Goal: Check status: Check status

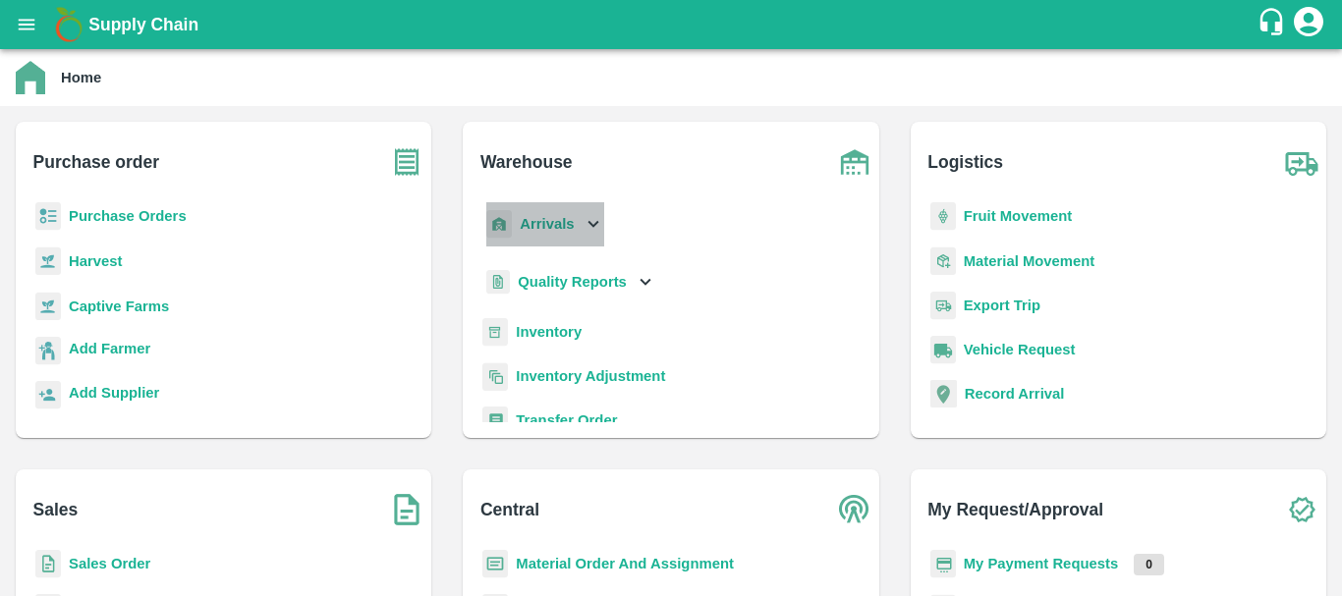
click at [596, 224] on icon at bounding box center [594, 224] width 22 height 22
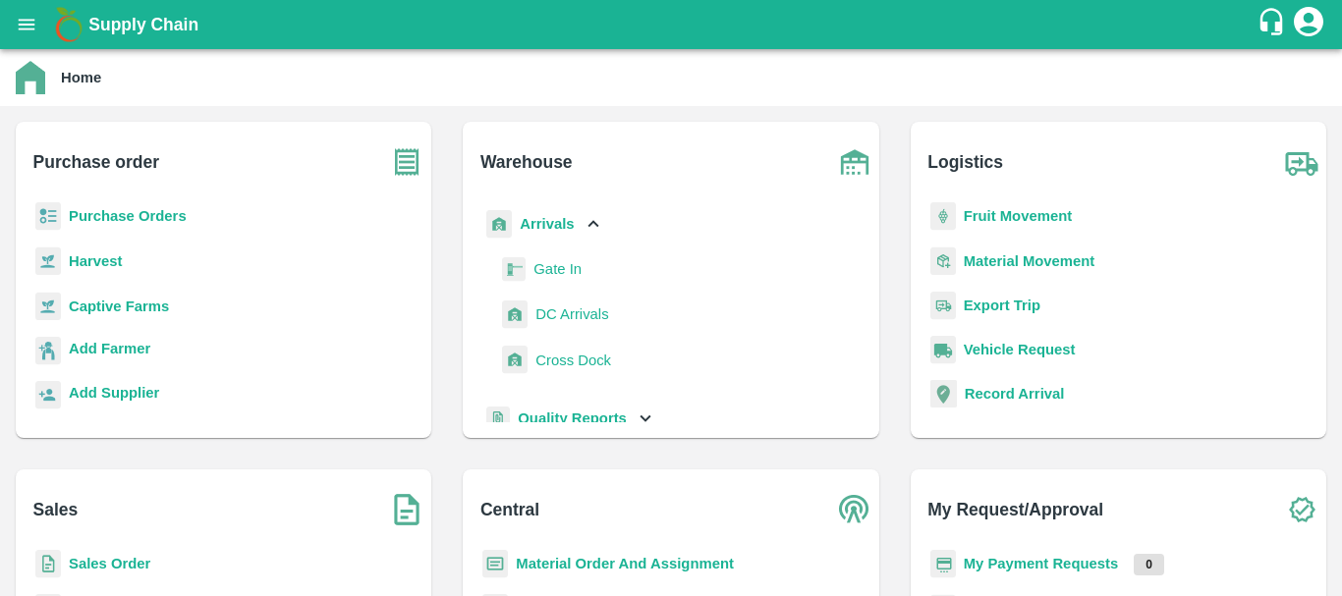
click at [583, 308] on span "DC Arrivals" at bounding box center [571, 315] width 73 height 22
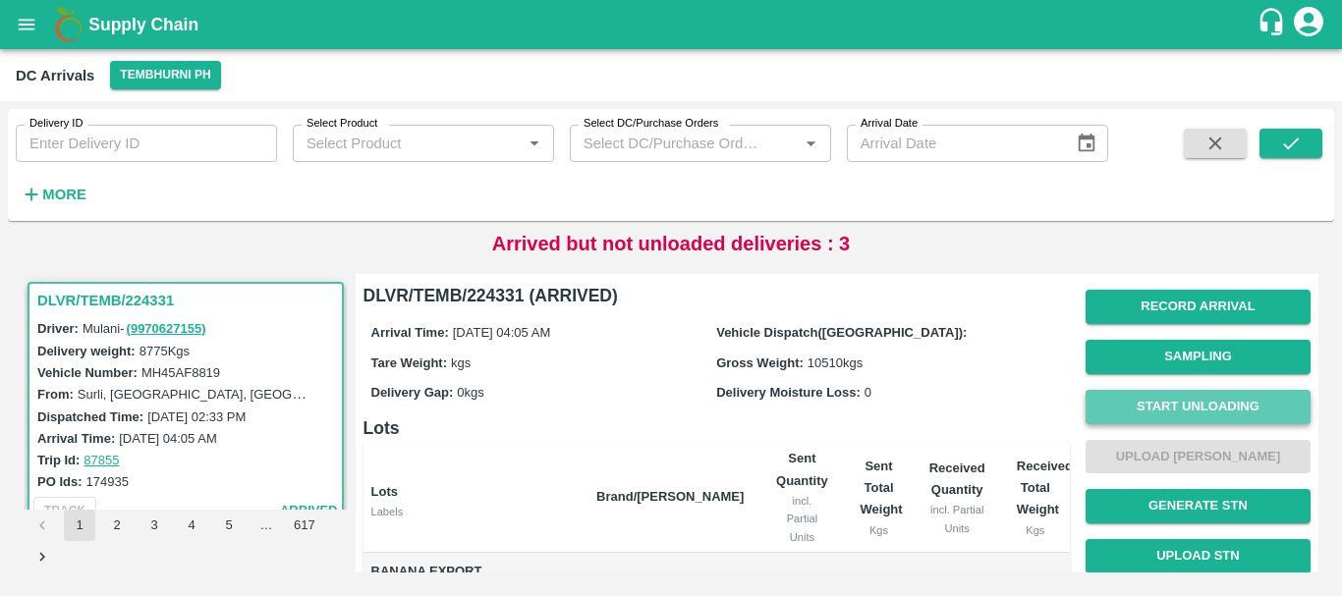
click at [1177, 397] on button "Start Unloading" at bounding box center [1198, 407] width 225 height 34
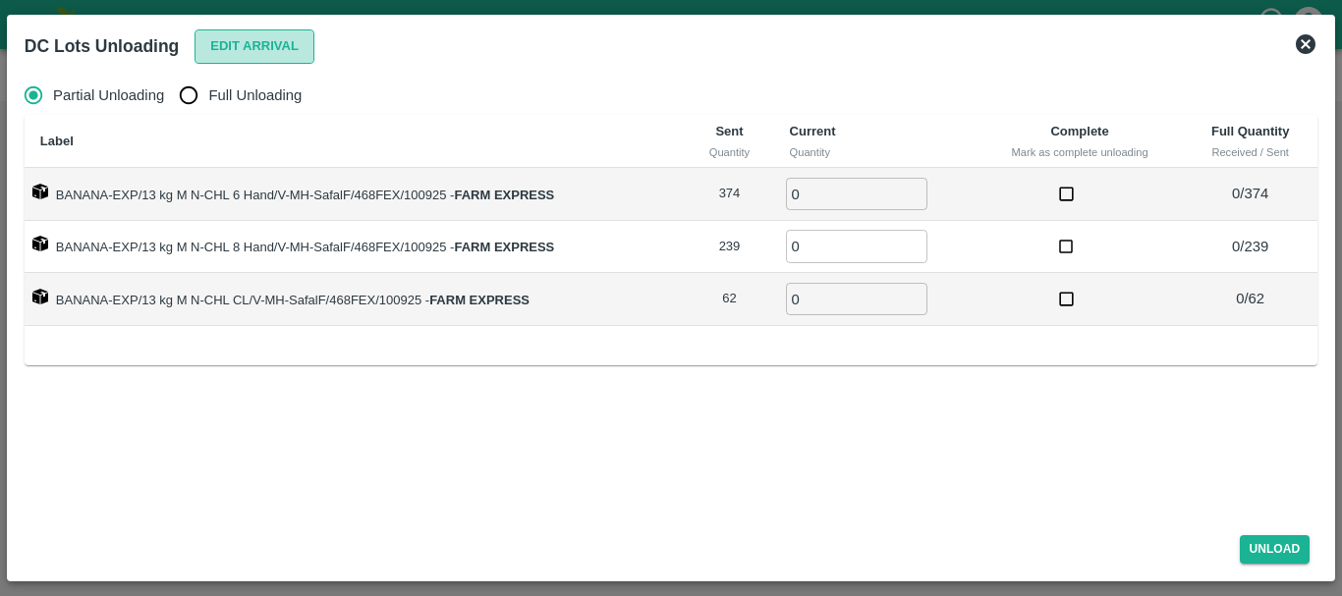
click at [253, 43] on button "Edit Arrival" at bounding box center [255, 46] width 120 height 34
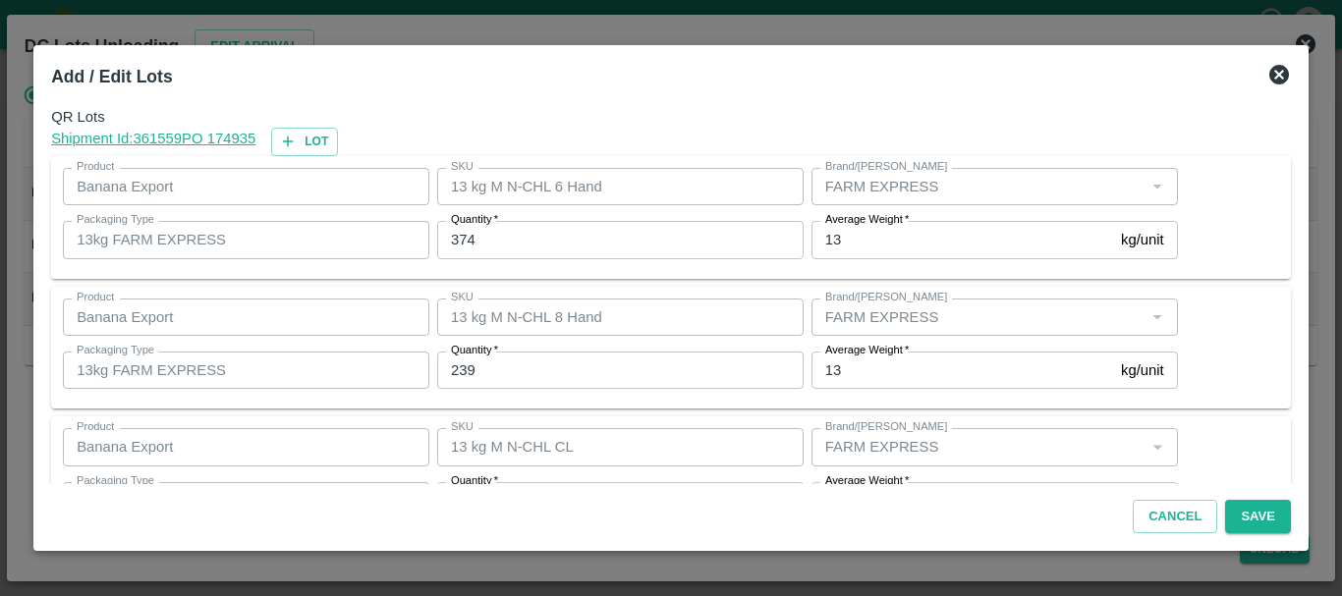
scroll to position [71, 0]
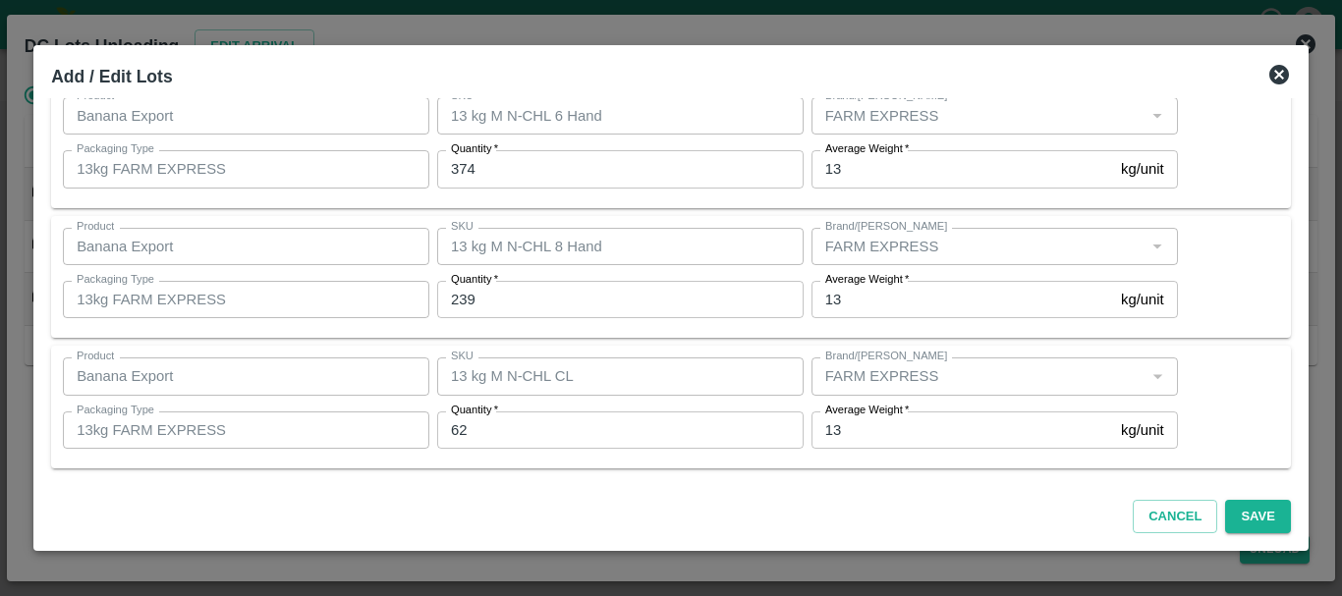
click at [1267, 64] on icon at bounding box center [1279, 75] width 24 height 24
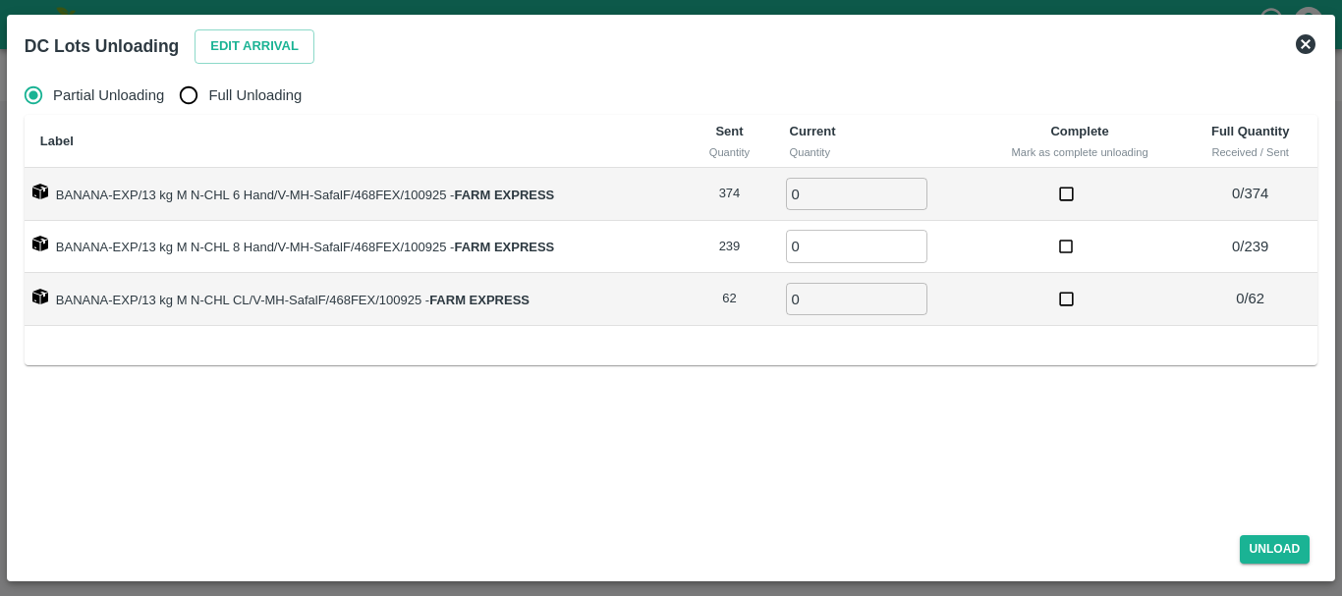
click at [1309, 44] on icon at bounding box center [1306, 44] width 20 height 20
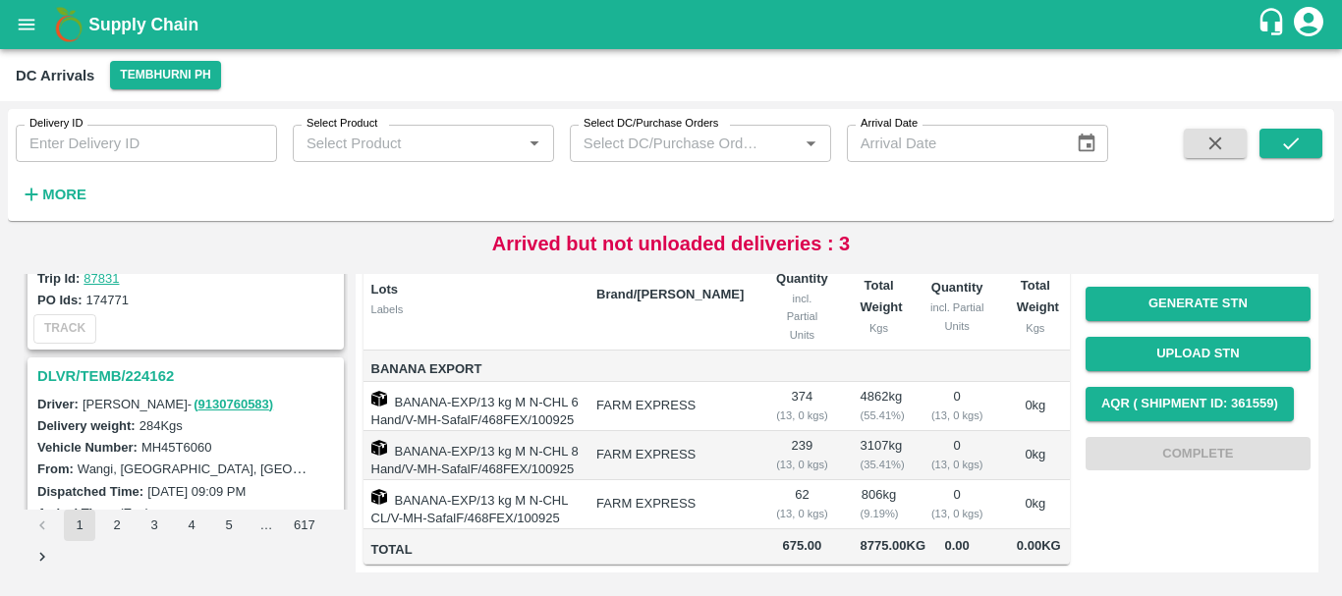
scroll to position [1669, 0]
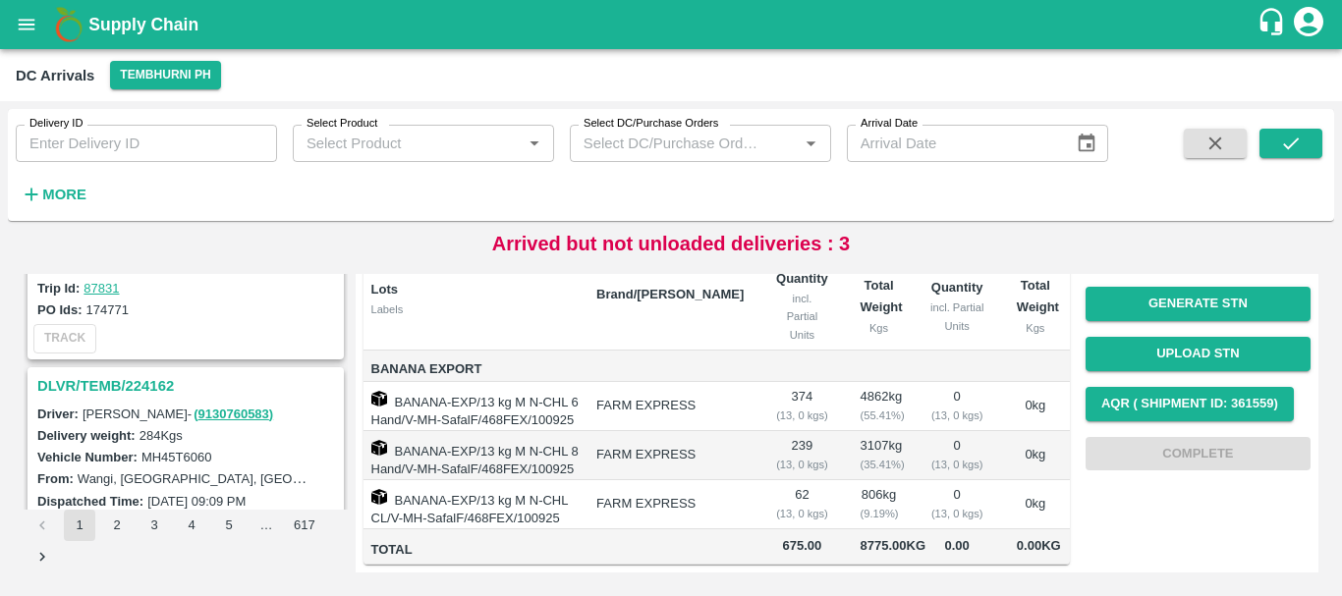
click at [143, 376] on h3 "DLVR/TEMB/224162" at bounding box center [188, 386] width 303 height 26
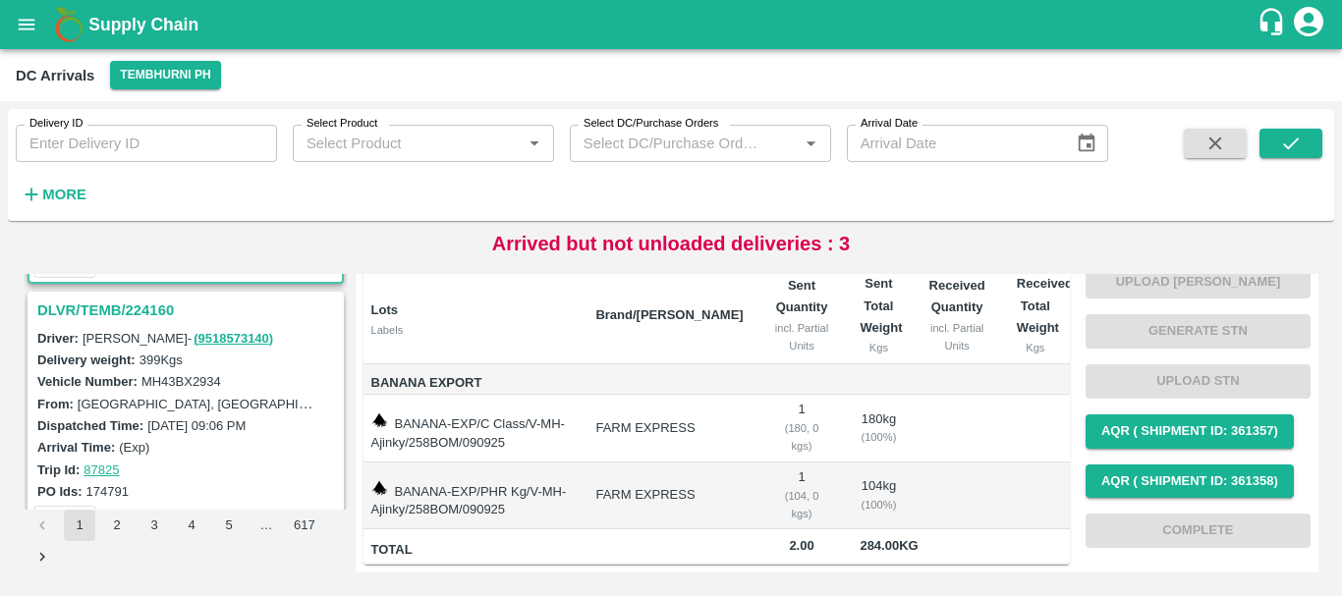
scroll to position [2002, 0]
click at [136, 300] on h3 "DLVR/TEMB/224160" at bounding box center [188, 310] width 303 height 26
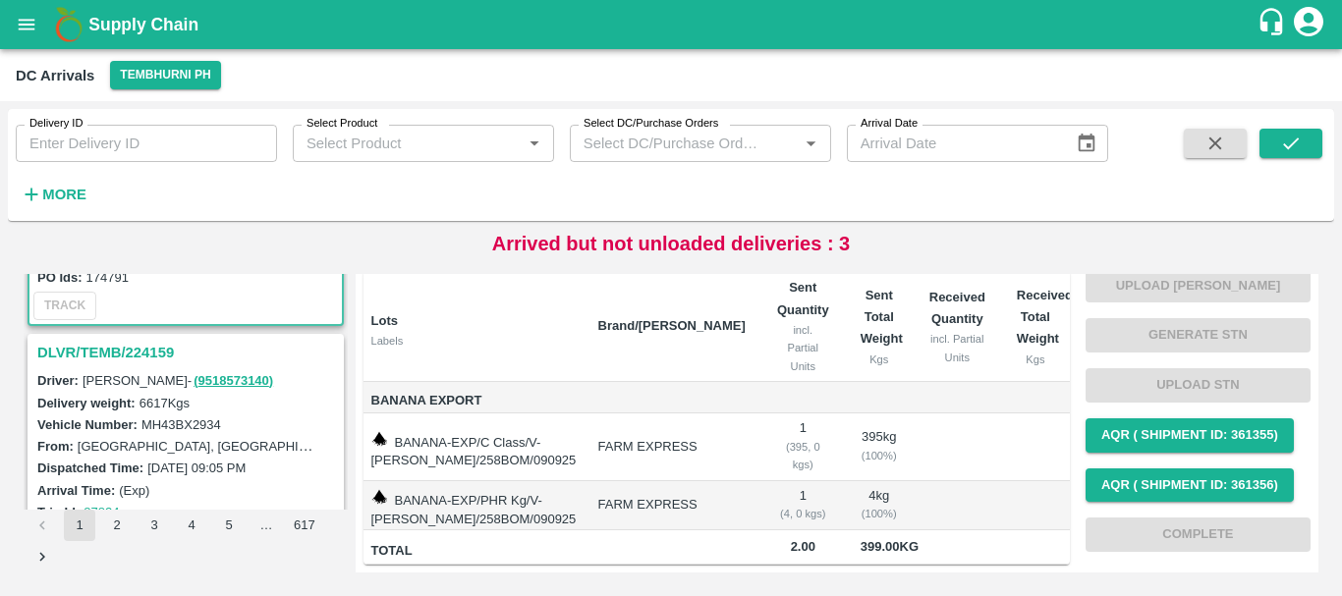
scroll to position [2214, 0]
click at [147, 345] on h3 "DLVR/TEMB/224159" at bounding box center [188, 354] width 303 height 26
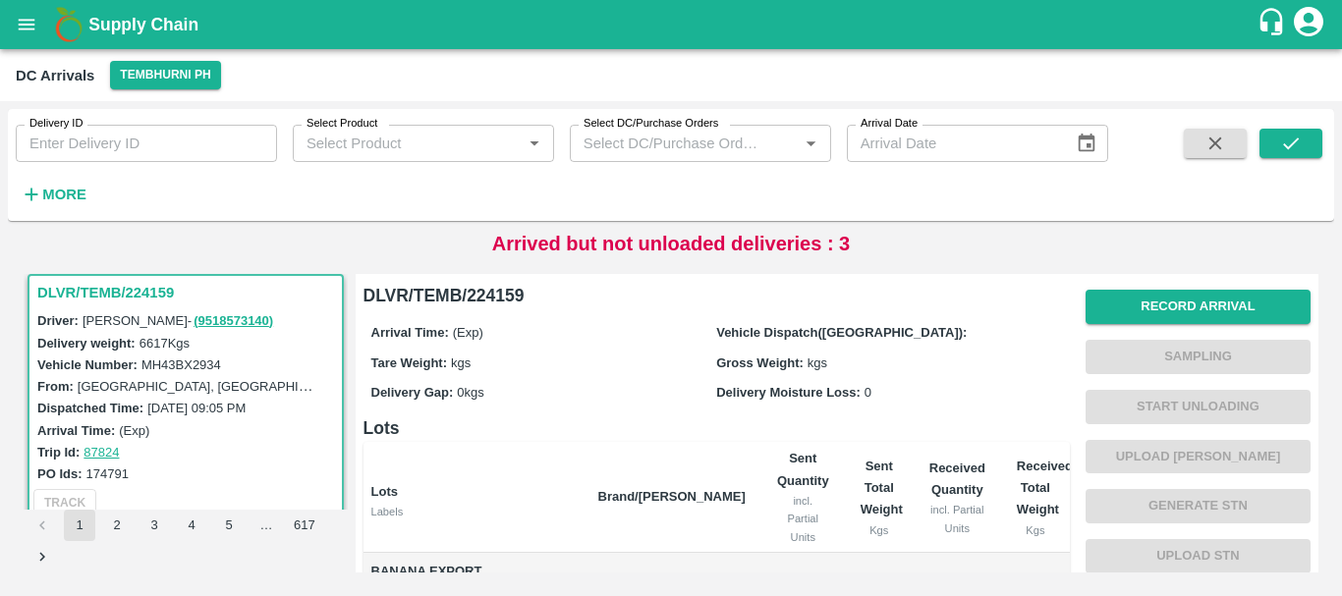
click at [1155, 288] on div "Record Arrival Sampling Start Unloading Upload Tare Weight Generate STN Upload …" at bounding box center [1198, 481] width 225 height 399
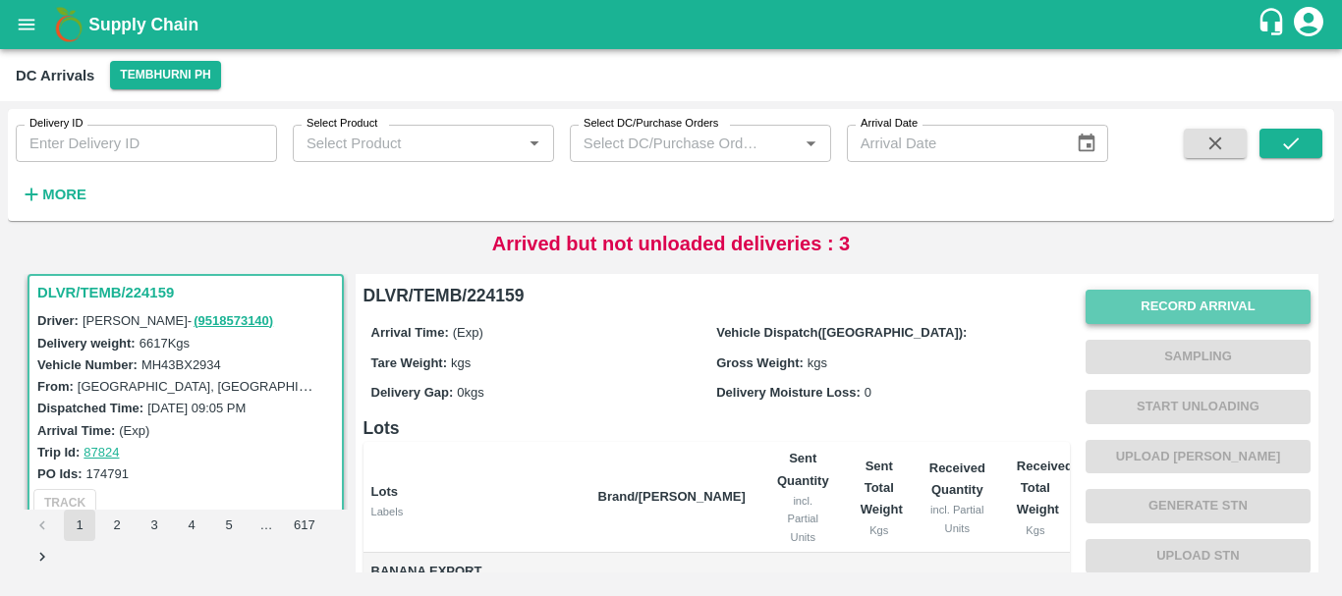
click at [1156, 293] on button "Record Arrival" at bounding box center [1198, 307] width 225 height 34
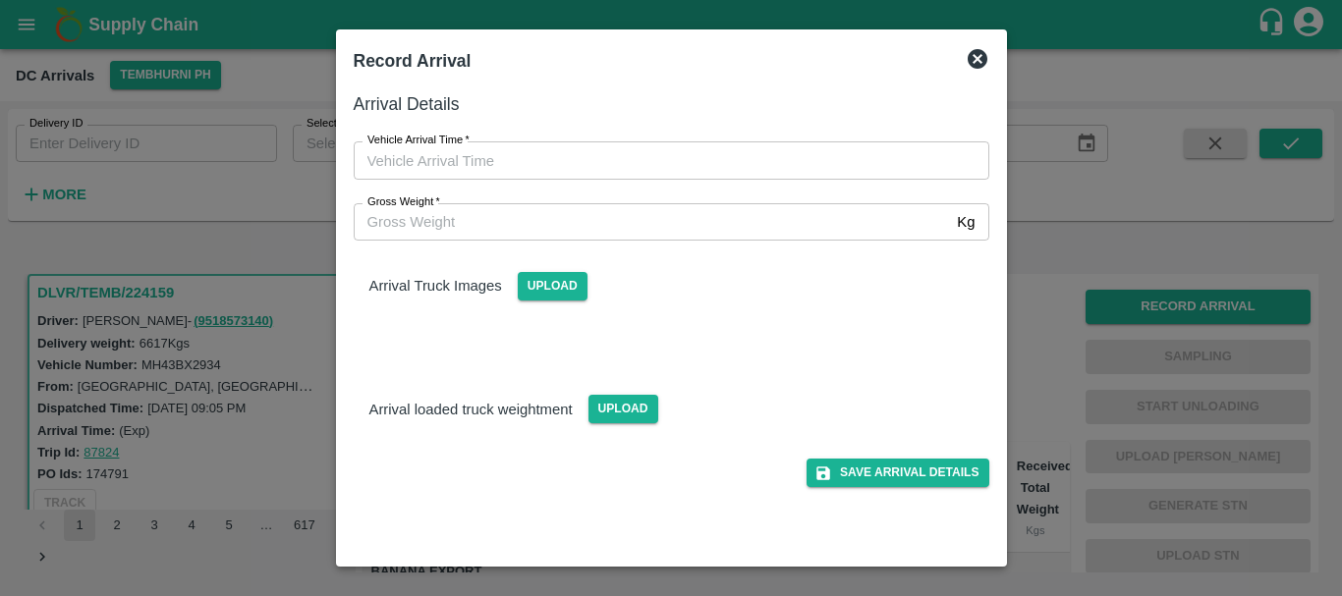
click at [1023, 339] on div at bounding box center [671, 298] width 1342 height 596
